Goal: Download file/media: Download file/media

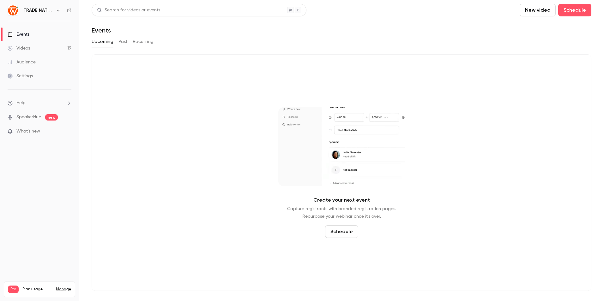
click at [125, 42] on button "Past" at bounding box center [122, 42] width 9 height 10
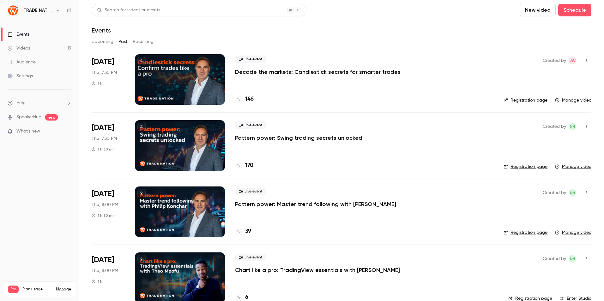
click at [281, 75] on p "Decode the markets: Candlestick secrets for smarter trades" at bounding box center [318, 72] width 166 height 8
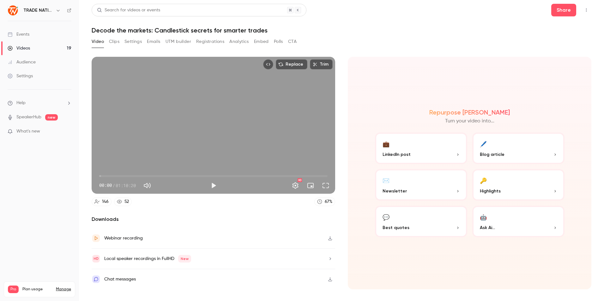
click at [26, 65] on link "Audience" at bounding box center [39, 62] width 79 height 14
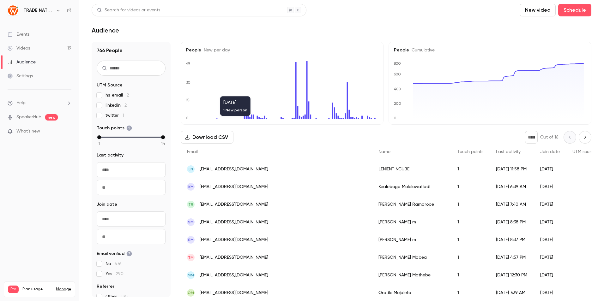
click at [210, 141] on button "Download CSV" at bounding box center [207, 137] width 53 height 13
click at [59, 186] on nav "TRADE NATION Events Videos 19 Audience Settings Help SpeakerHub new What's new …" at bounding box center [39, 150] width 79 height 301
click at [34, 34] on link "Events" at bounding box center [39, 34] width 79 height 14
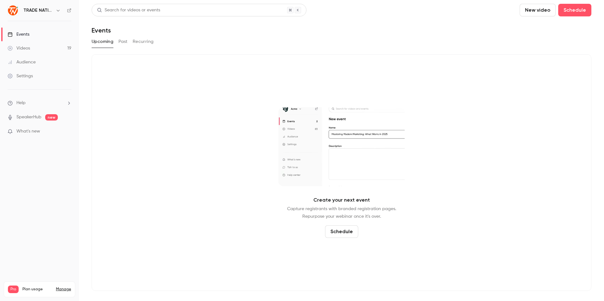
click at [124, 44] on button "Past" at bounding box center [122, 42] width 9 height 10
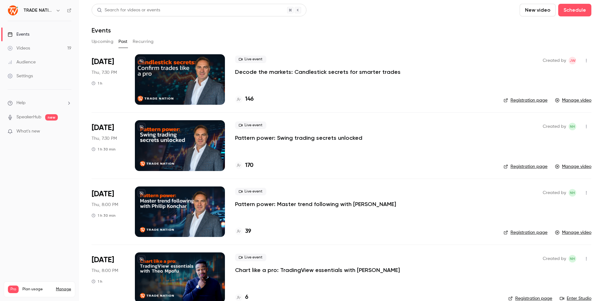
click at [255, 75] on p "Decode the markets: Candlestick secrets for smarter trades" at bounding box center [318, 72] width 166 height 8
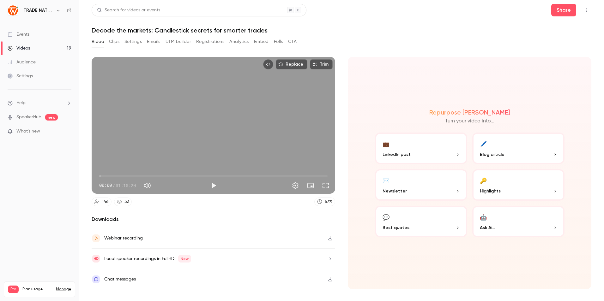
click at [221, 42] on button "Registrations" at bounding box center [210, 42] width 28 height 10
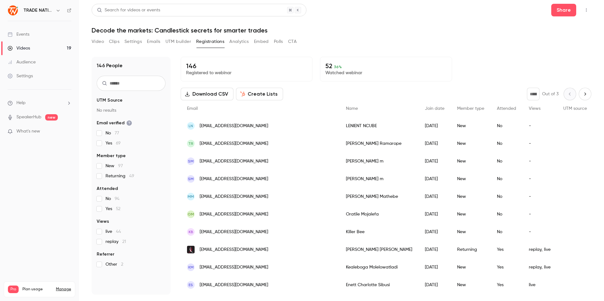
click at [215, 95] on button "Download CSV" at bounding box center [207, 94] width 53 height 13
click at [210, 96] on button "Download CSV" at bounding box center [207, 94] width 53 height 13
